Goal: Task Accomplishment & Management: Complete application form

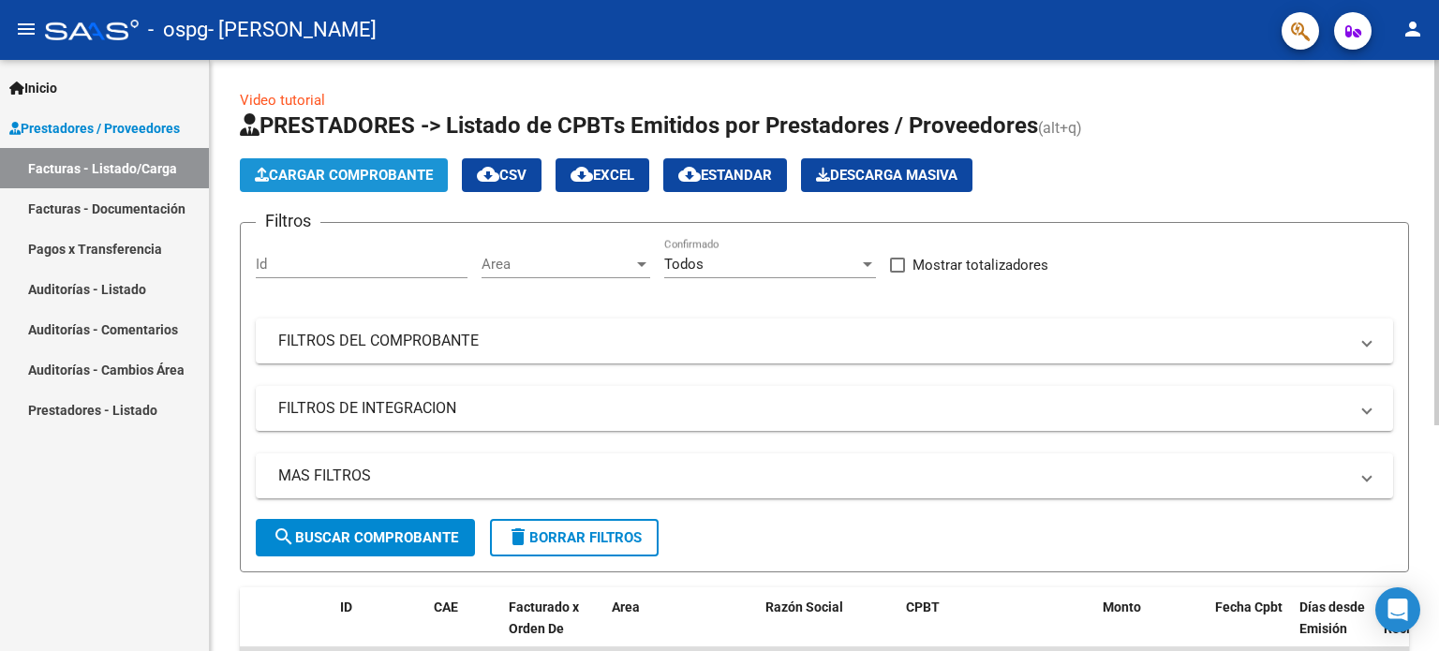
click at [401, 177] on span "Cargar Comprobante" at bounding box center [344, 175] width 178 height 17
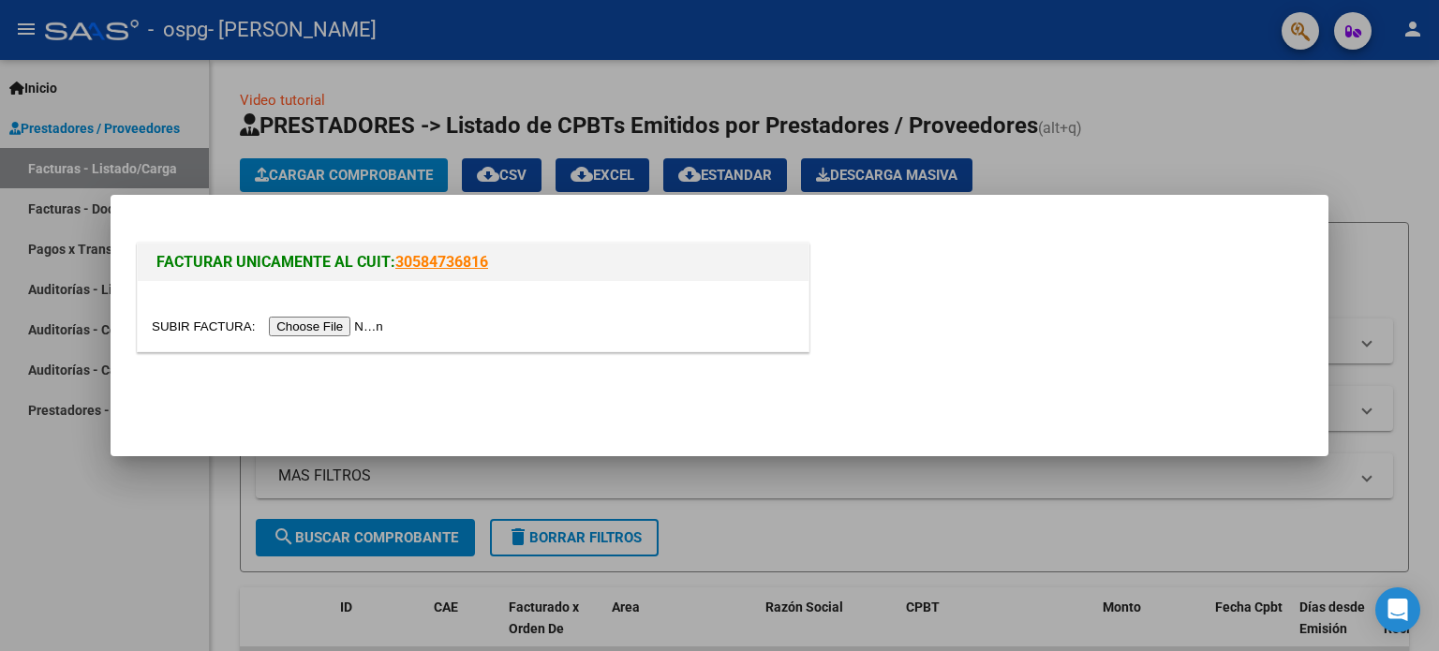
click at [323, 333] on input "file" at bounding box center [270, 327] width 237 height 20
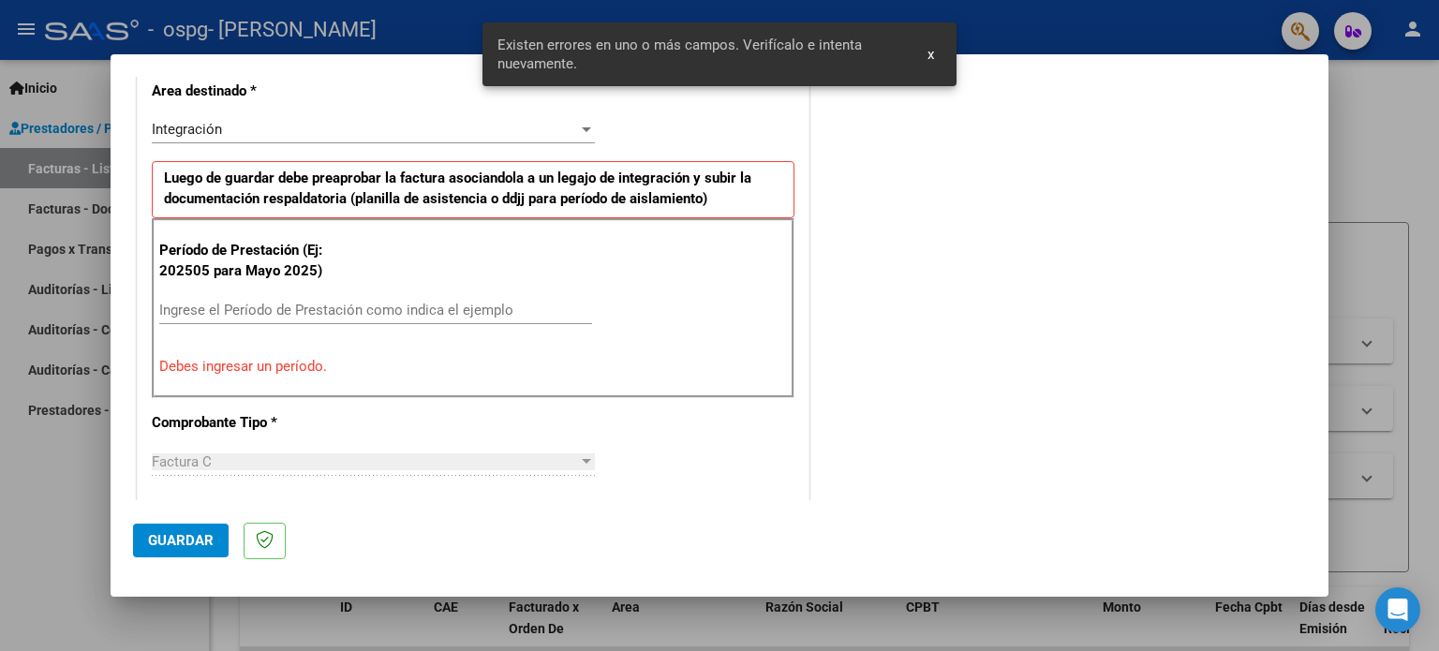
scroll to position [438, 0]
click at [360, 302] on input "Ingrese el Período de Prestación como indica el ejemplo" at bounding box center [375, 310] width 433 height 17
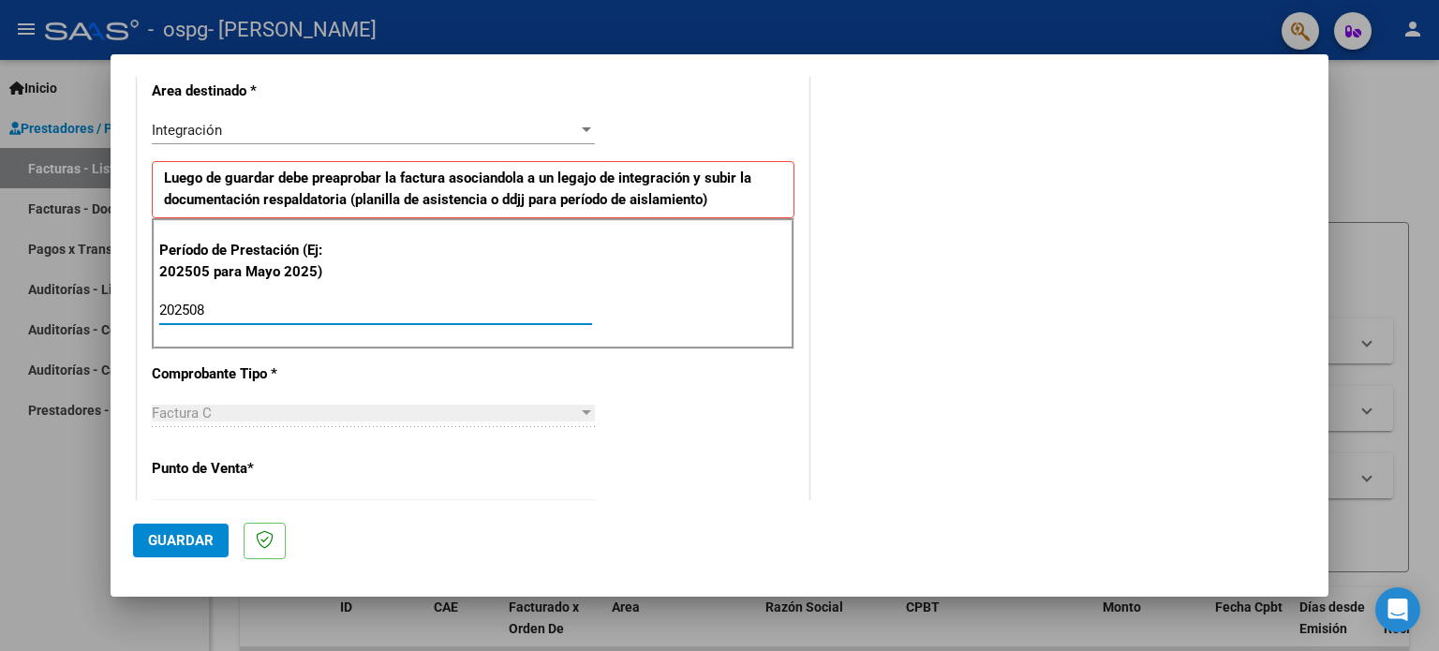
type input "202508"
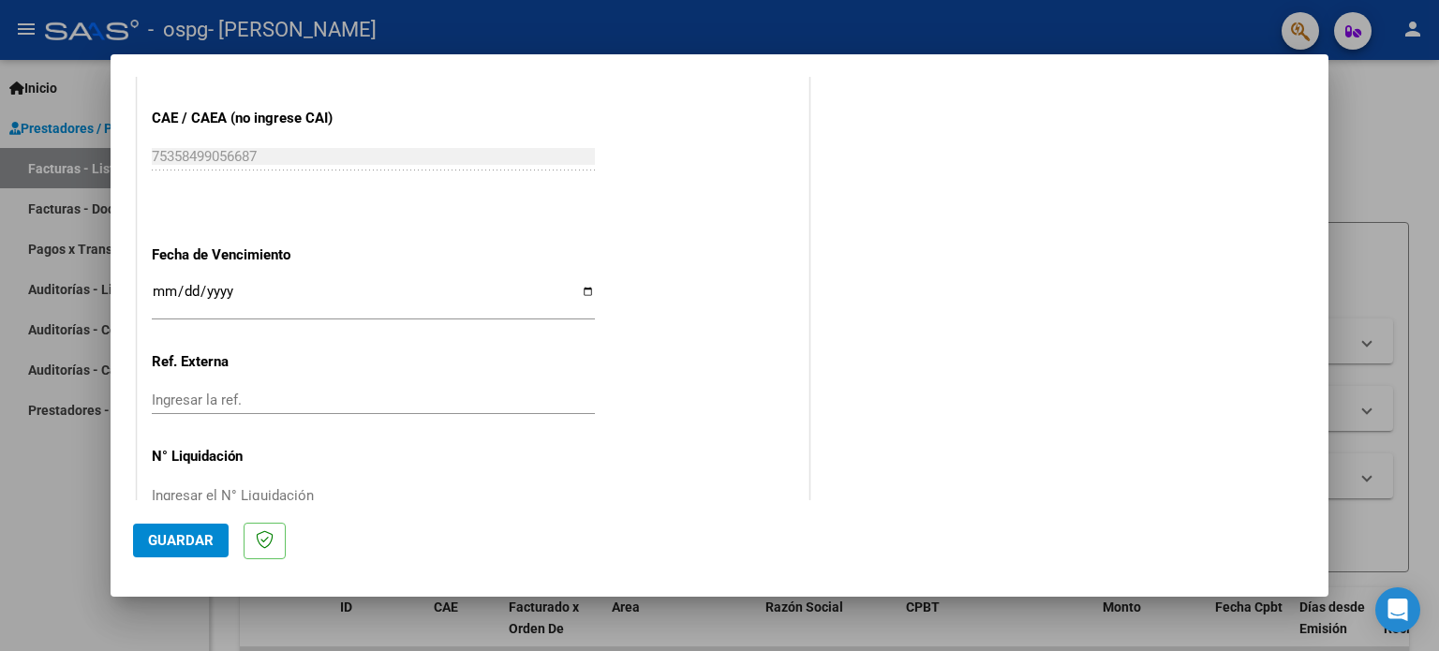
scroll to position [1223, 0]
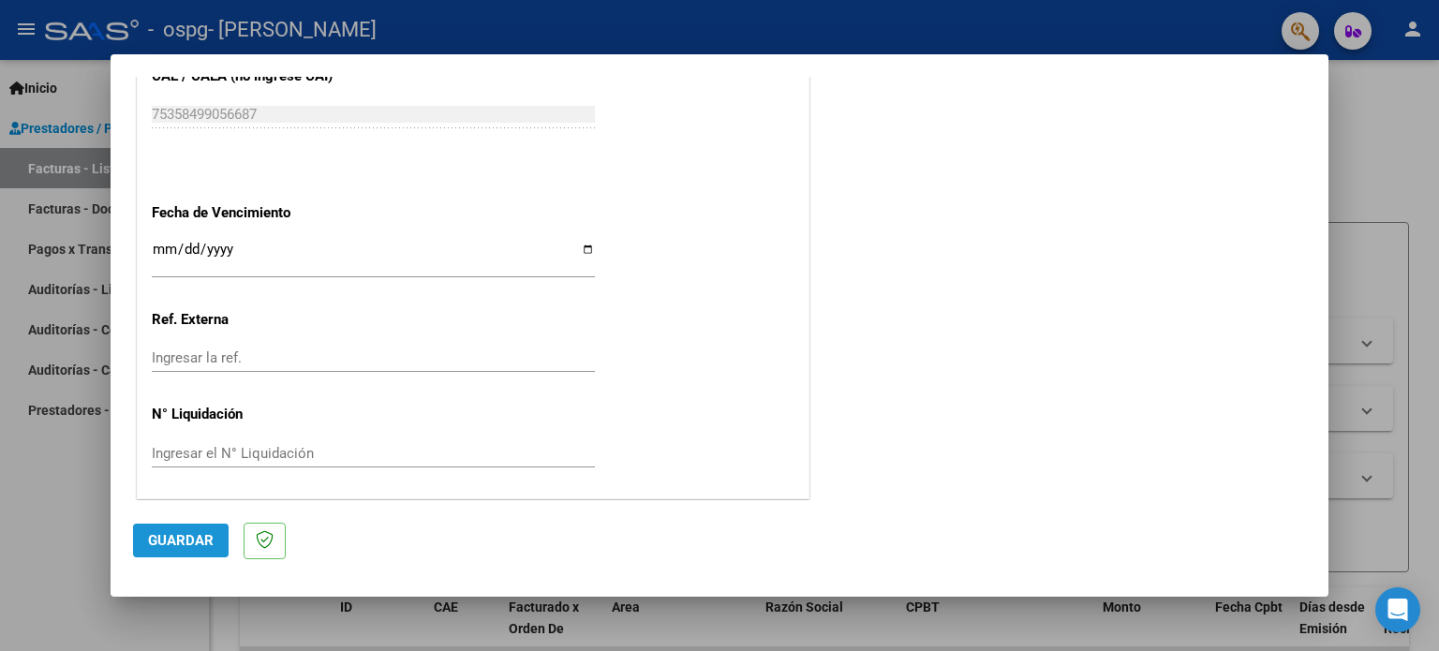
click at [187, 550] on button "Guardar" at bounding box center [181, 541] width 96 height 34
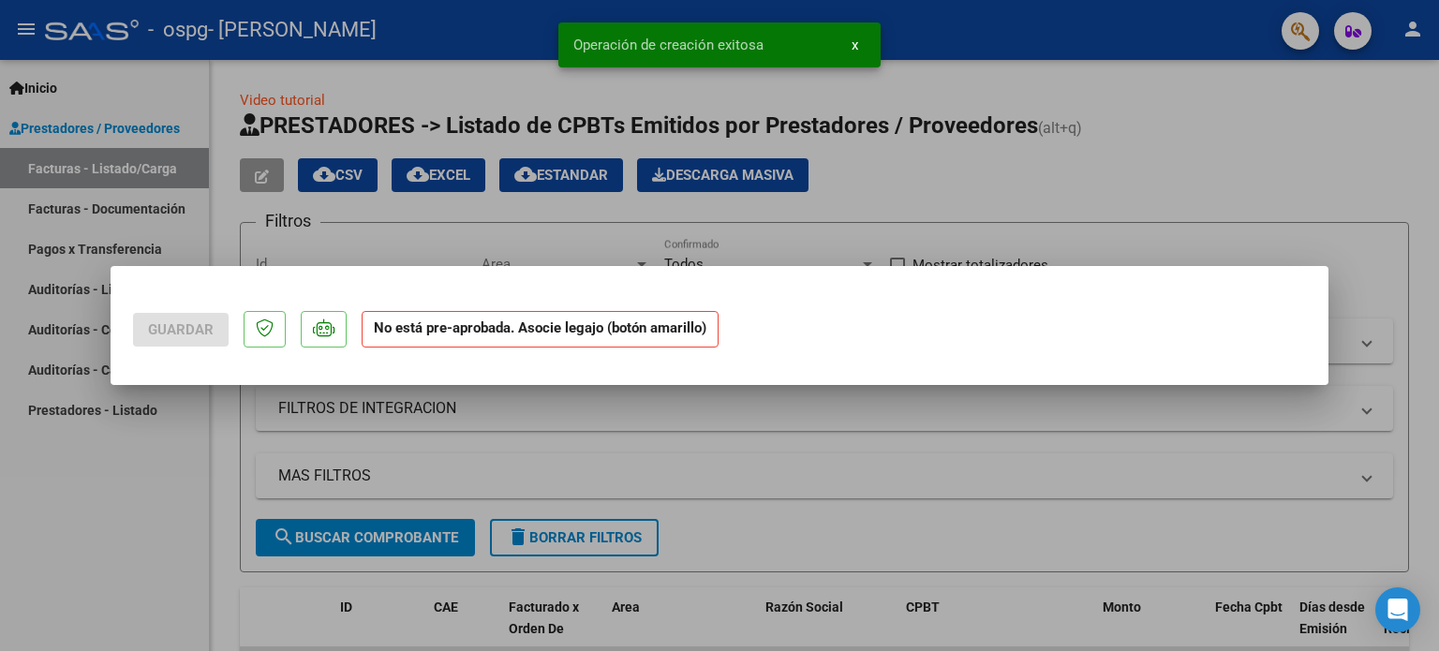
scroll to position [0, 0]
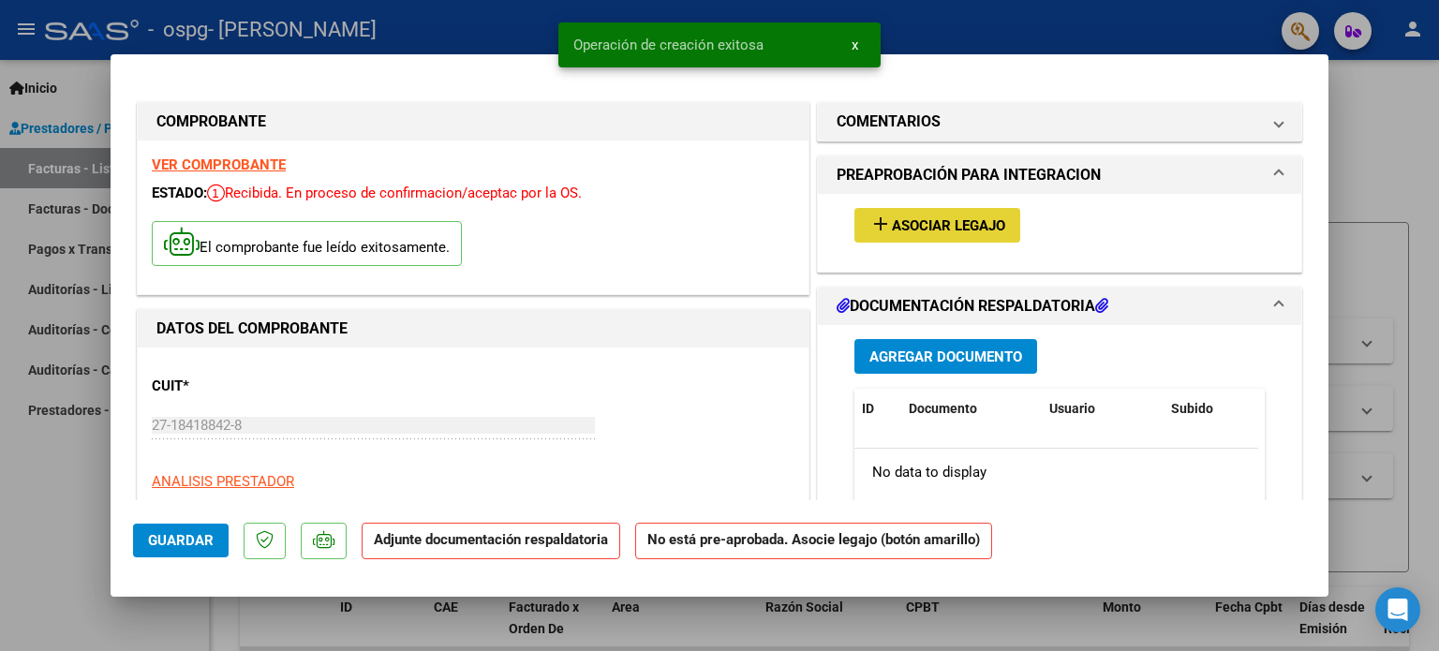
click at [939, 229] on span "Asociar Legajo" at bounding box center [948, 225] width 113 height 17
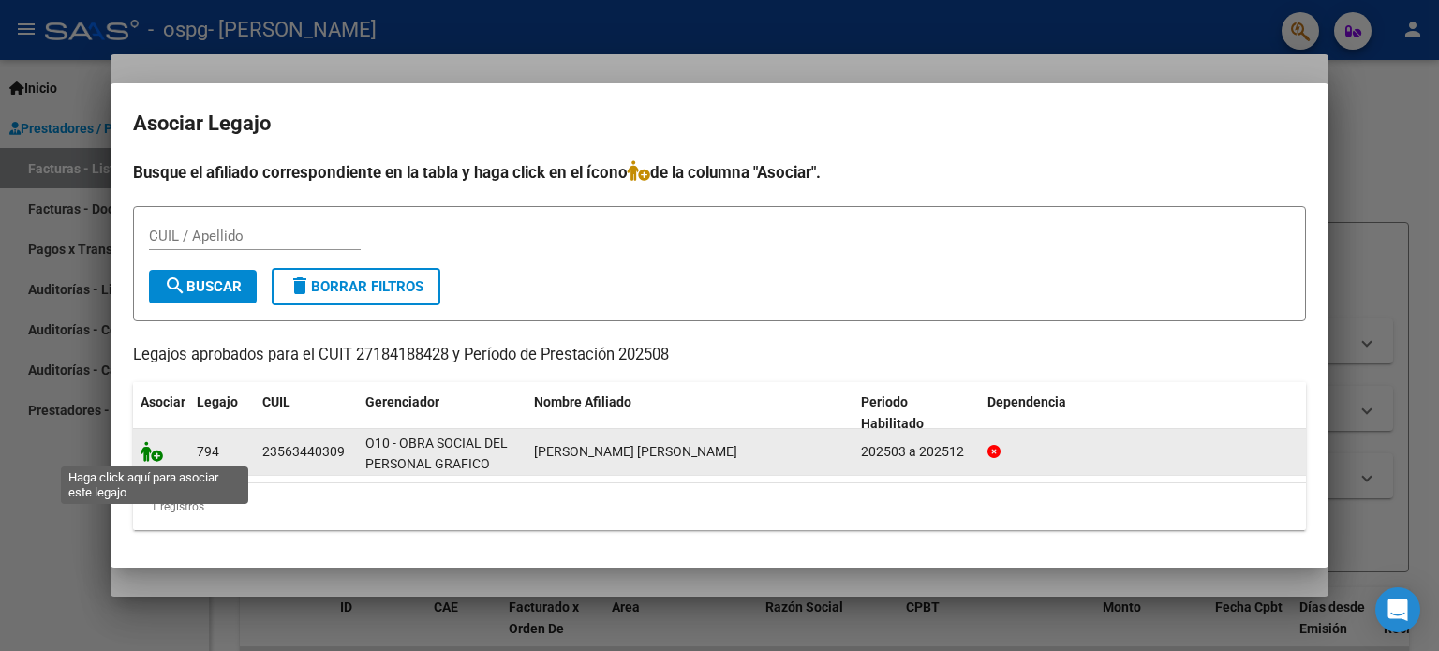
click at [157, 458] on icon at bounding box center [152, 451] width 22 height 21
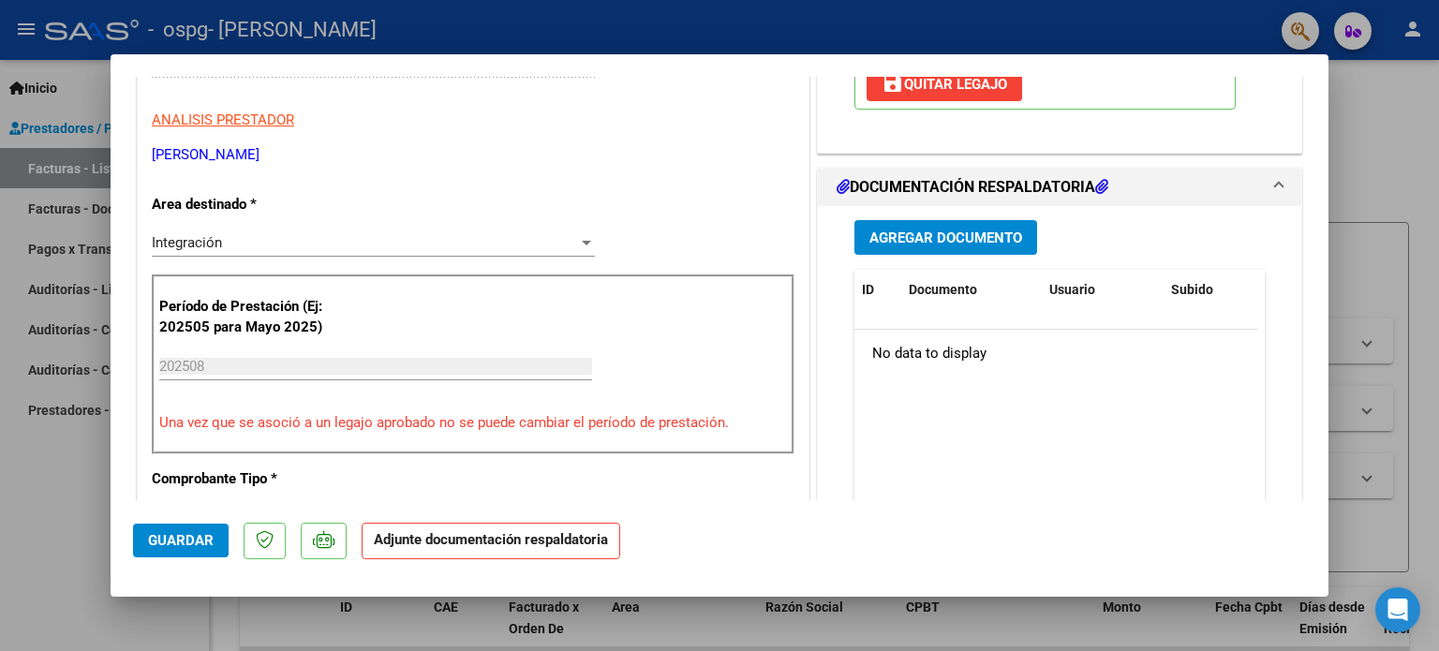
scroll to position [364, 0]
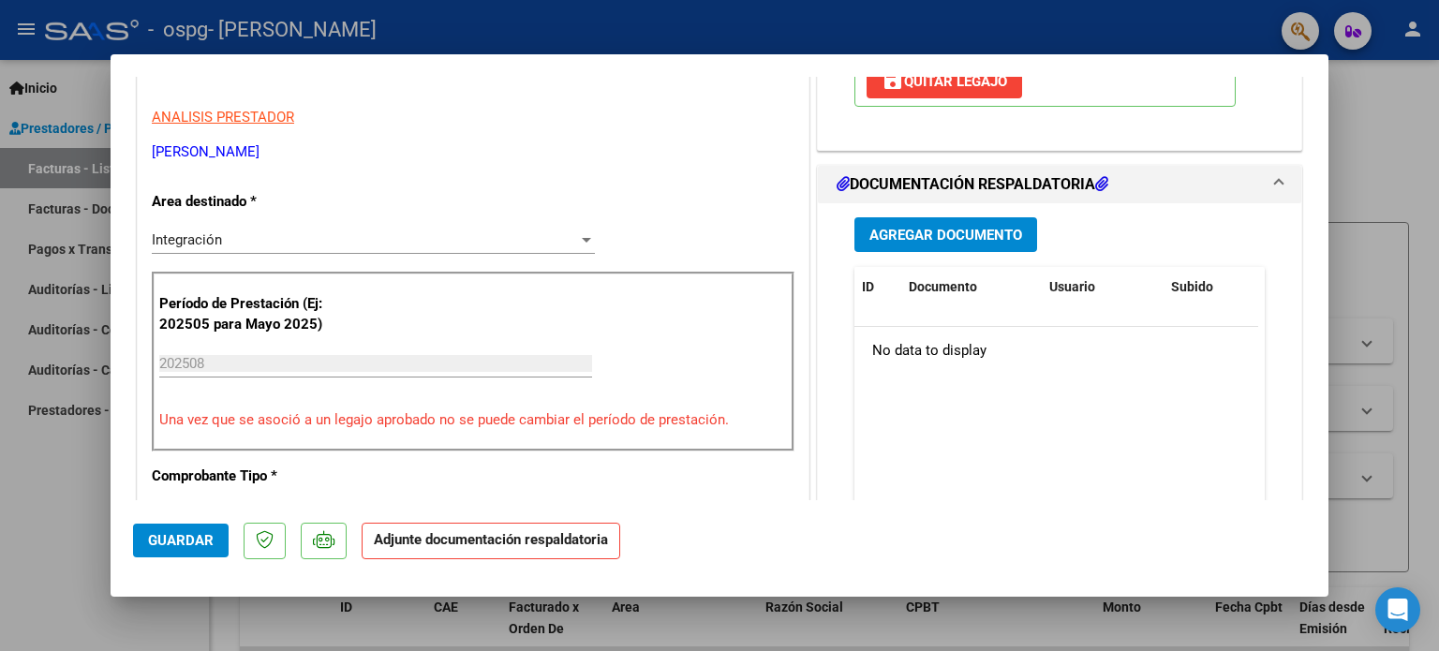
click at [963, 228] on span "Agregar Documento" at bounding box center [945, 235] width 153 height 17
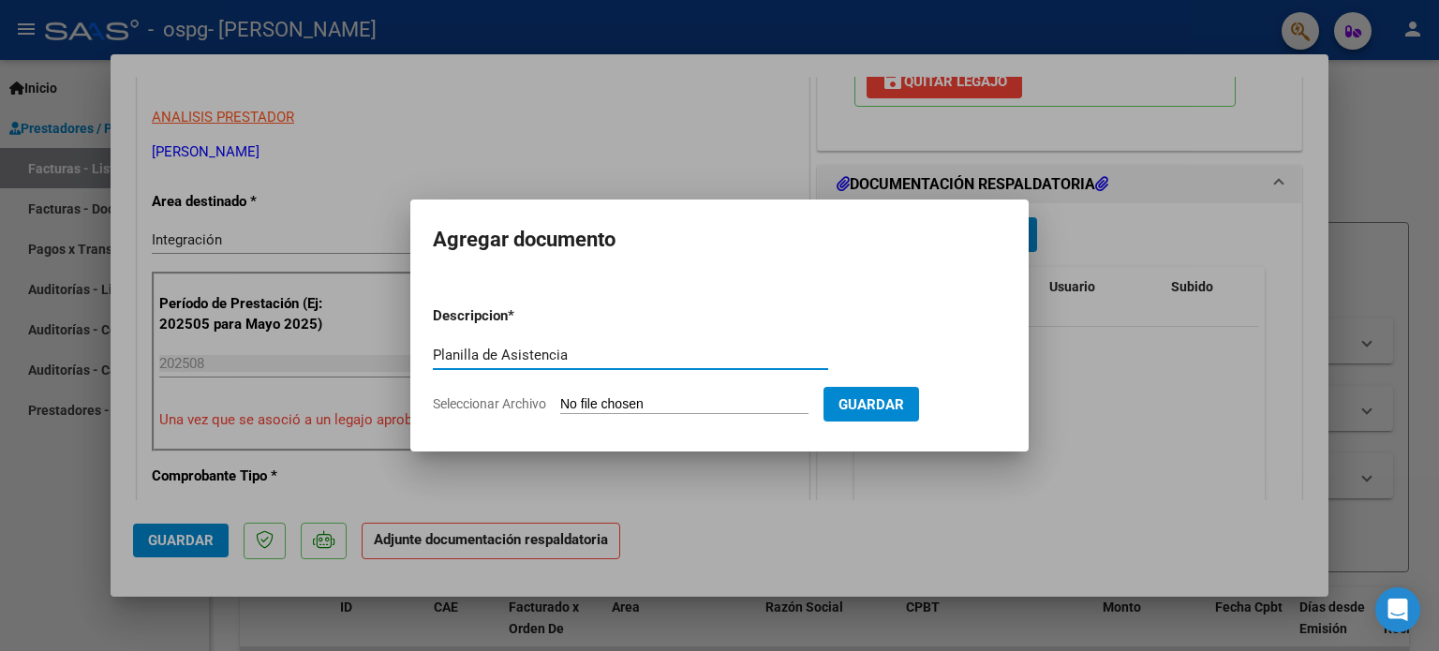
type input "Planilla de Asistencia"
click at [513, 410] on span "Seleccionar Archivo" at bounding box center [489, 403] width 113 height 15
click at [560, 410] on input "Seleccionar Archivo" at bounding box center [684, 405] width 248 height 18
type input "C:\fakepath\[PERSON_NAME] [PERSON_NAME] - Planilla de Asistencia - Agosto 2025.…"
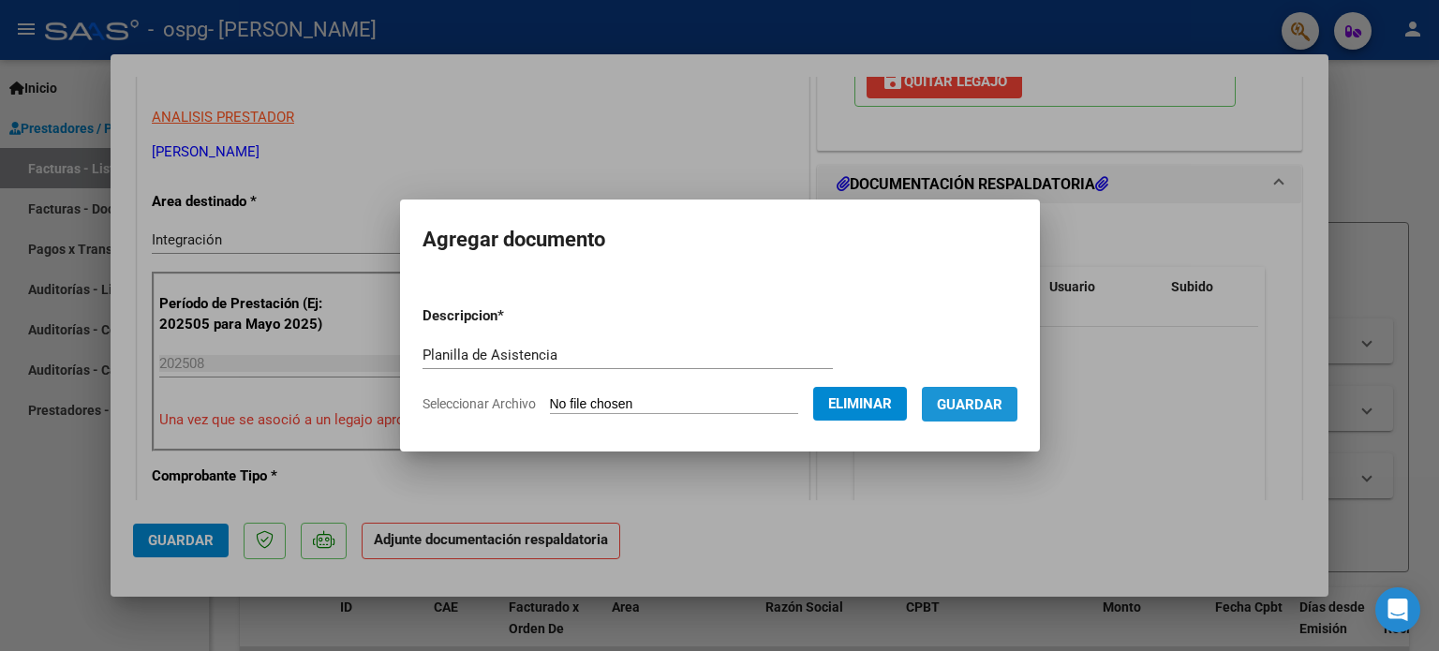
click at [997, 400] on span "Guardar" at bounding box center [970, 404] width 66 height 17
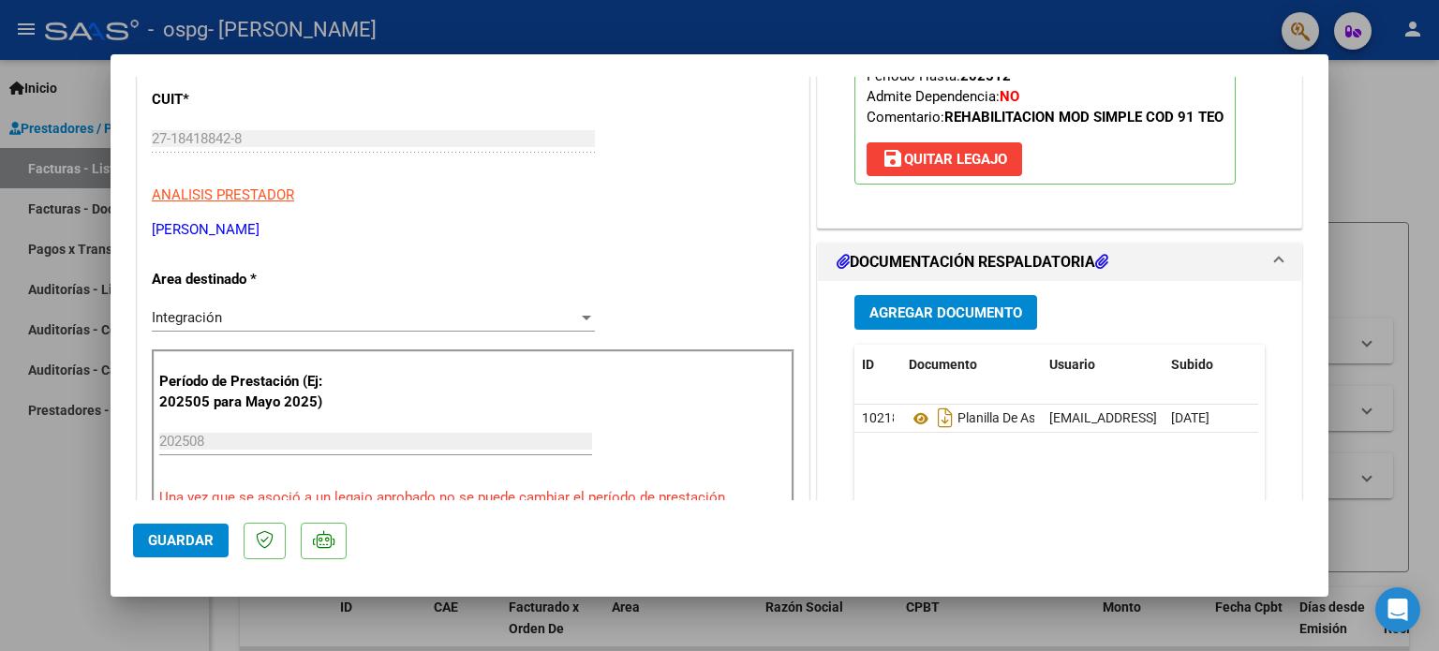
scroll to position [281, 0]
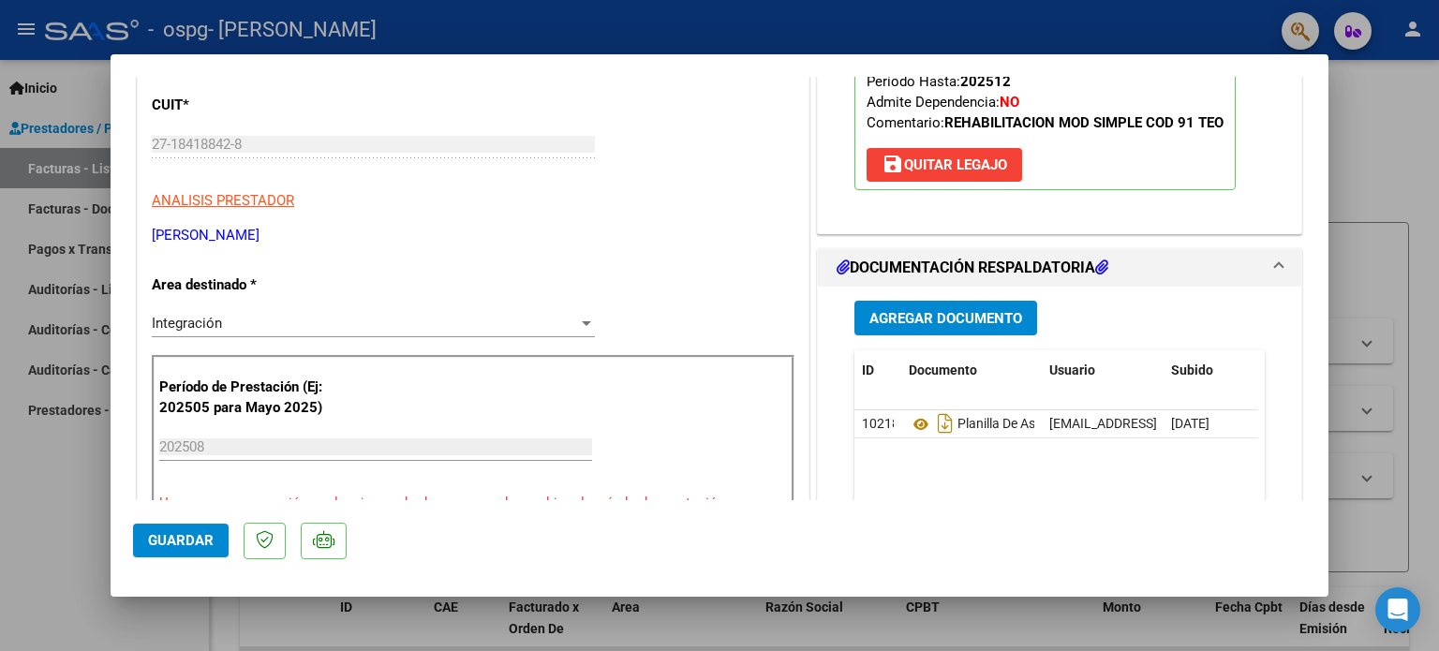
click at [992, 309] on span "Agregar Documento" at bounding box center [945, 317] width 153 height 17
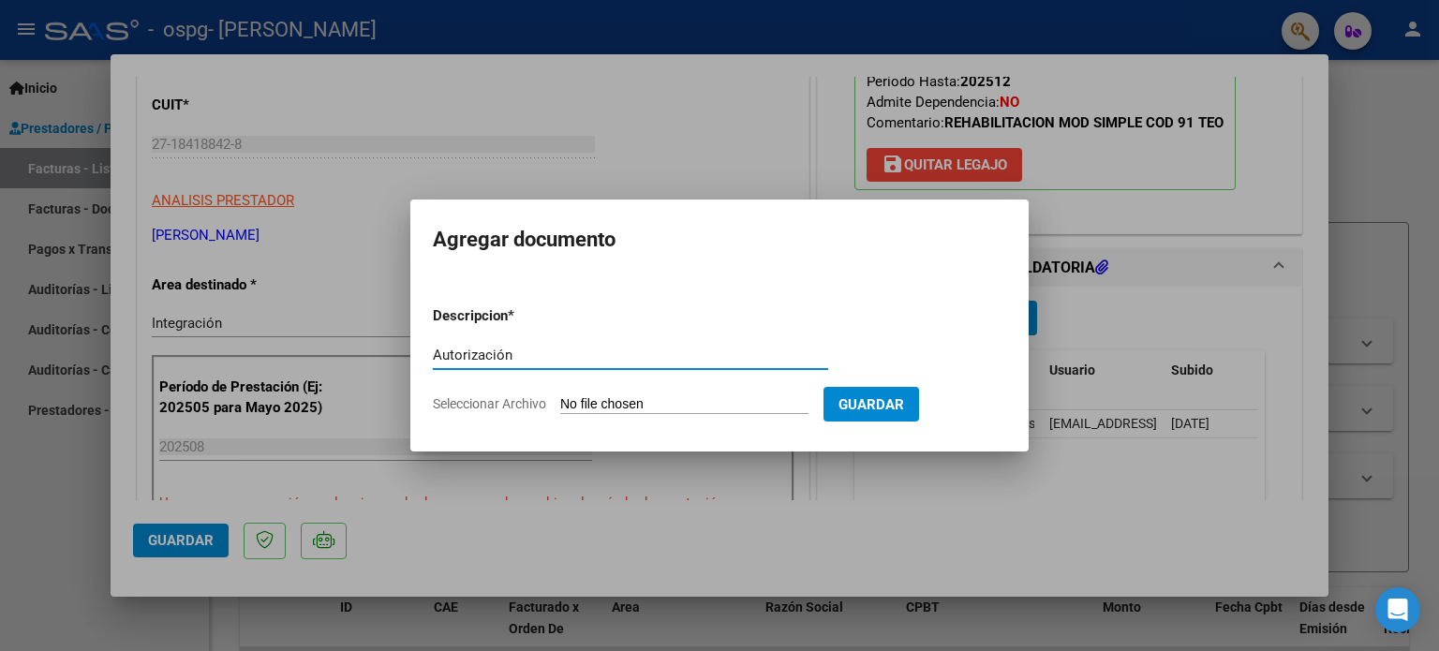
type input "Autorización"
click at [528, 400] on span "Seleccionar Archivo" at bounding box center [489, 403] width 113 height 15
click at [560, 400] on input "Seleccionar Archivo" at bounding box center [684, 405] width 248 height 18
type input "C:\fakepath\Autorizaciones 2025 - [PERSON_NAME] [PERSON_NAME].pdf"
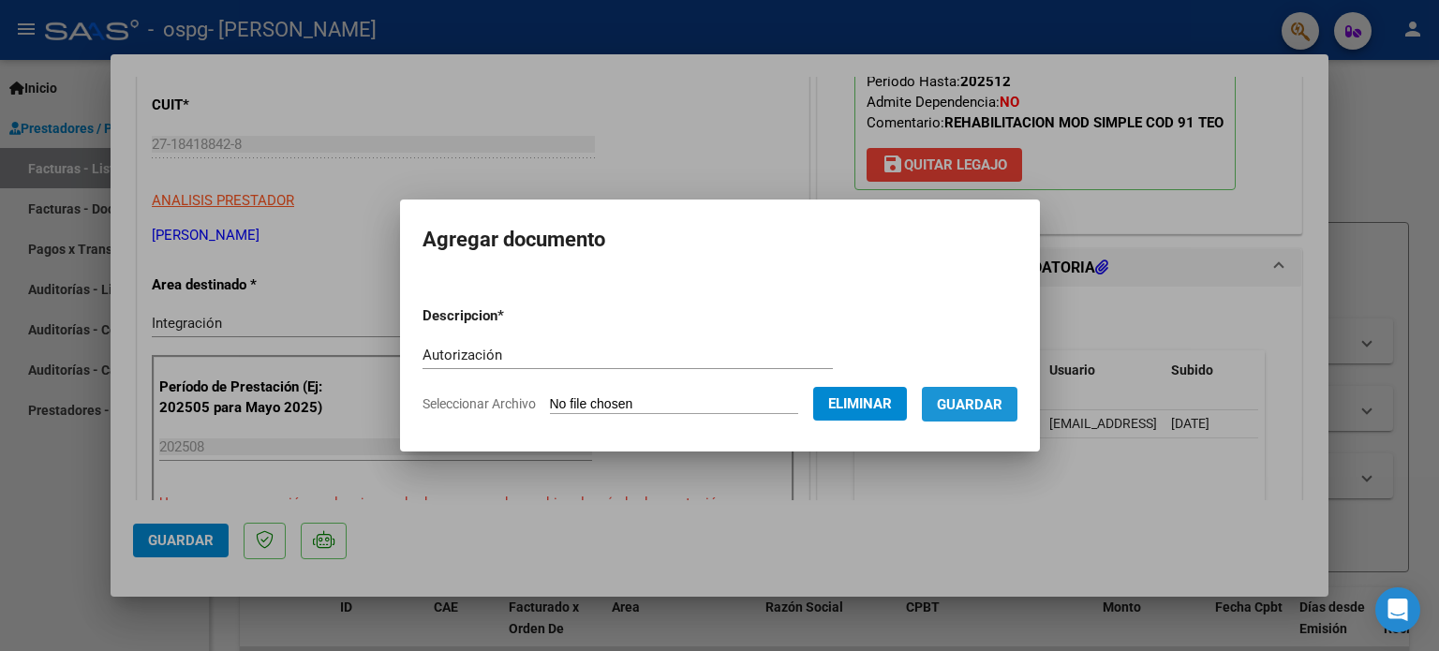
click at [982, 415] on button "Guardar" at bounding box center [970, 404] width 96 height 35
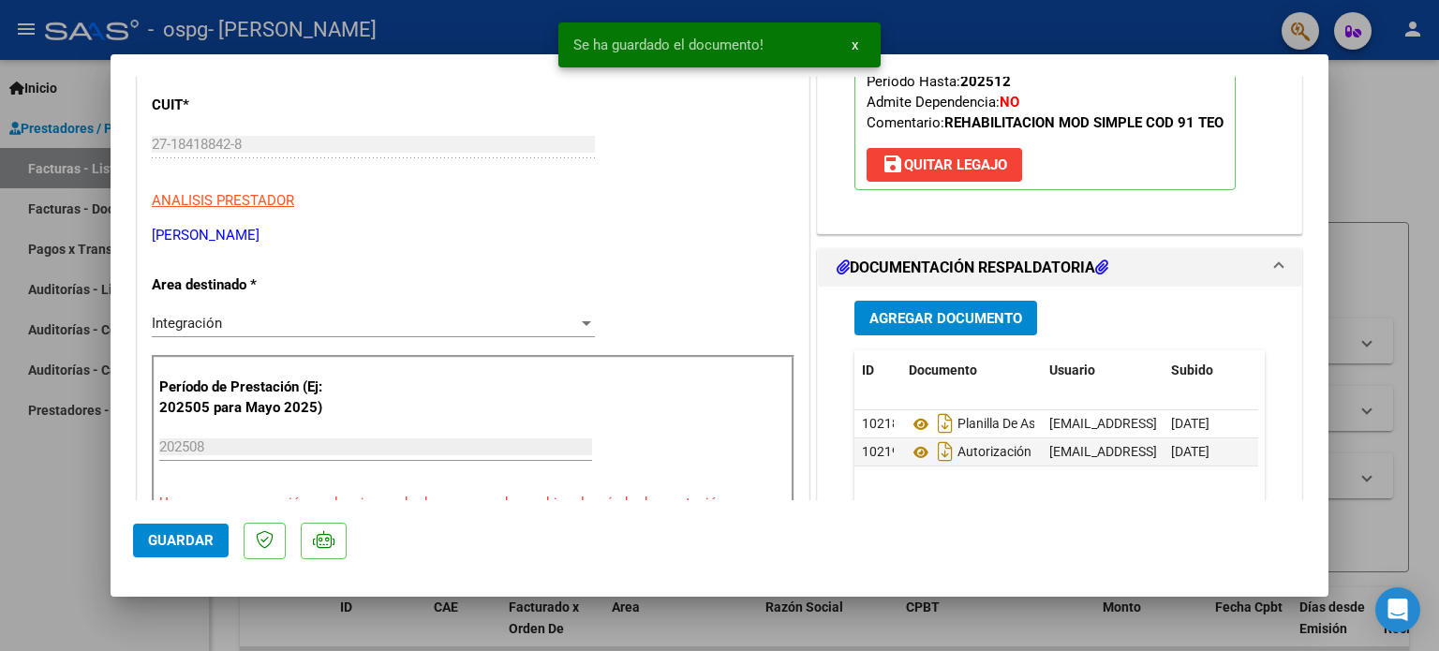
click at [181, 574] on mat-dialog-container "COMPROBANTE VER COMPROBANTE ESTADO: Recibida. En proceso de confirmacion/acepta…" at bounding box center [720, 324] width 1218 height 541
click at [188, 553] on button "Guardar" at bounding box center [181, 541] width 96 height 34
click at [1360, 111] on div at bounding box center [719, 325] width 1439 height 651
type input "$ 0,00"
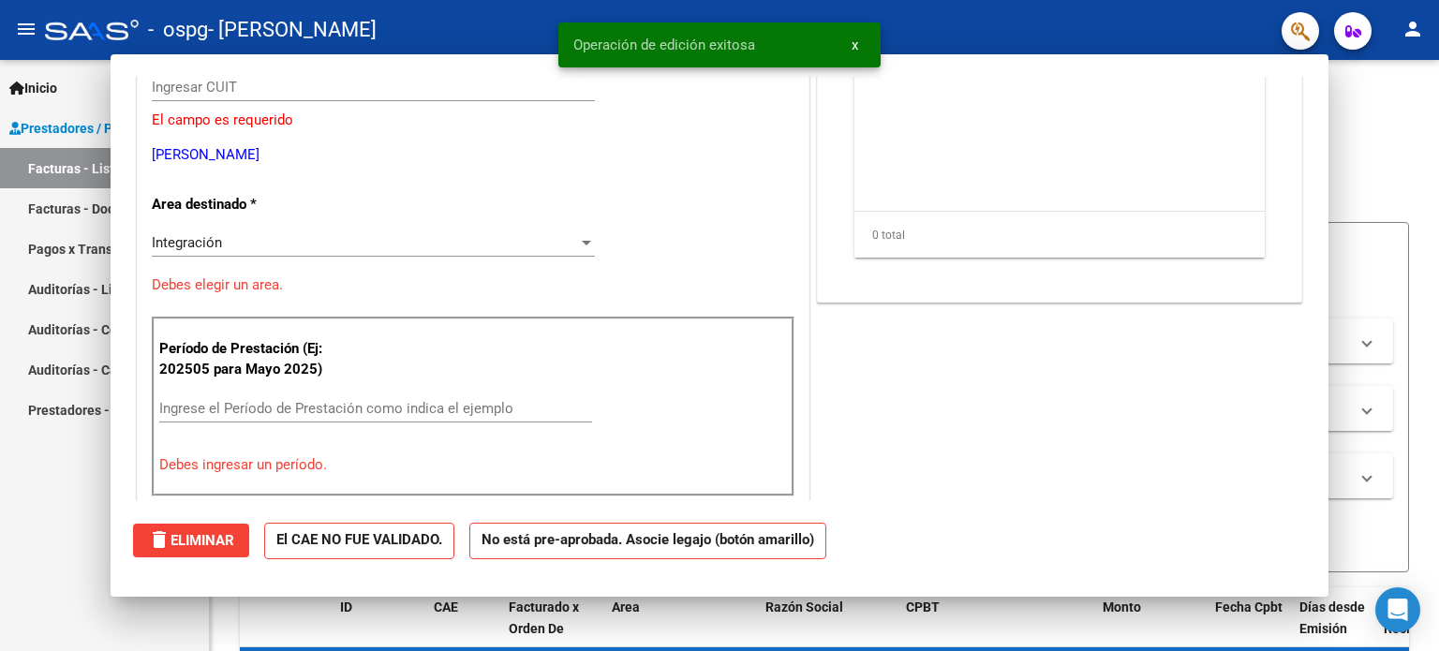
scroll to position [224, 0]
